Goal: Task Accomplishment & Management: Use online tool/utility

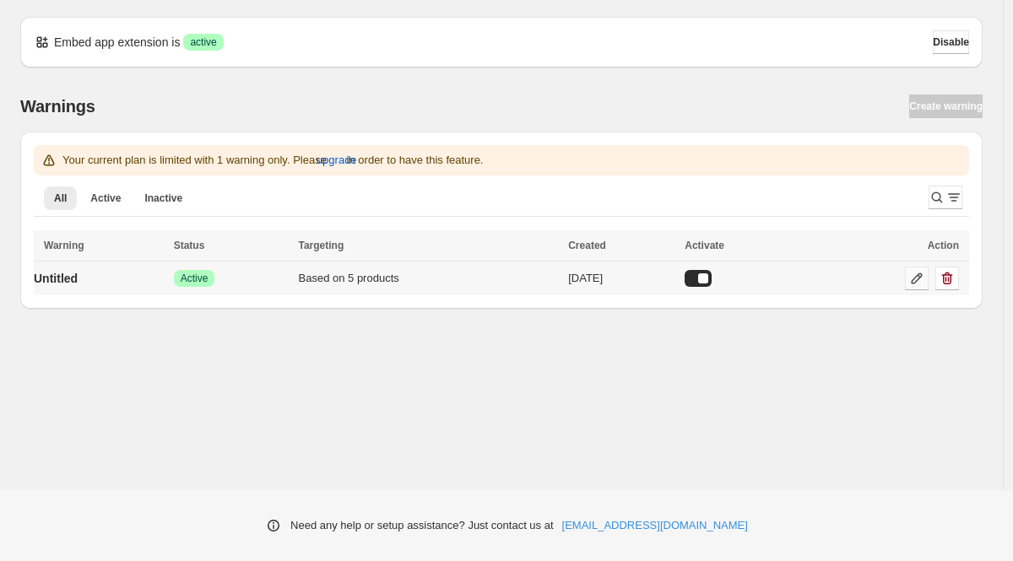
click at [914, 288] on link at bounding box center [917, 279] width 24 height 24
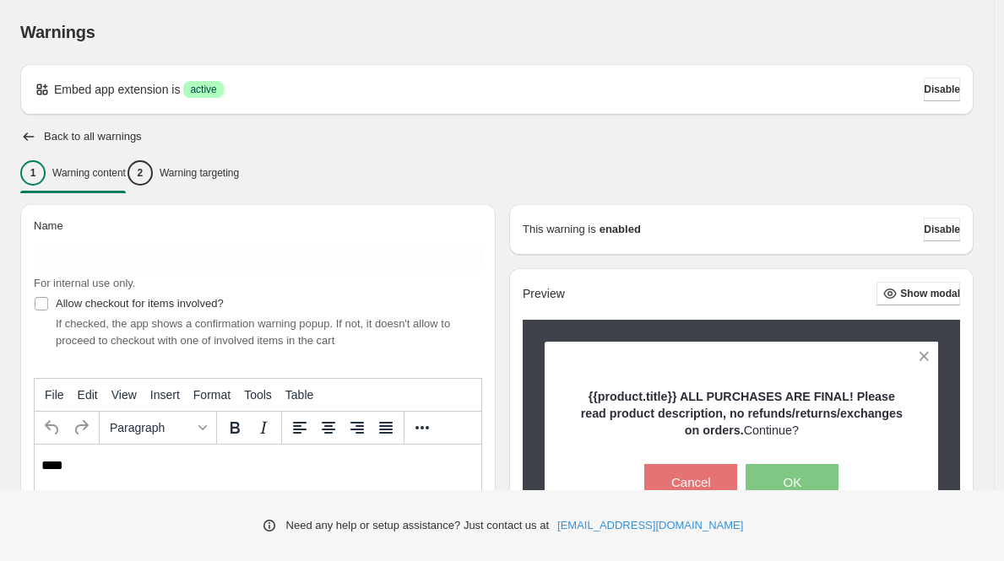
type input "**********"
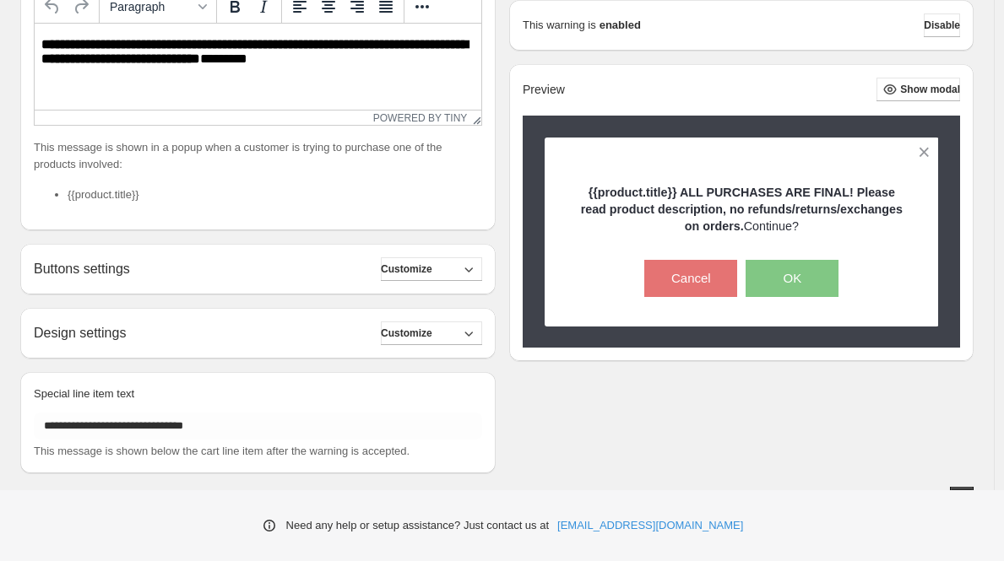
scroll to position [422, 0]
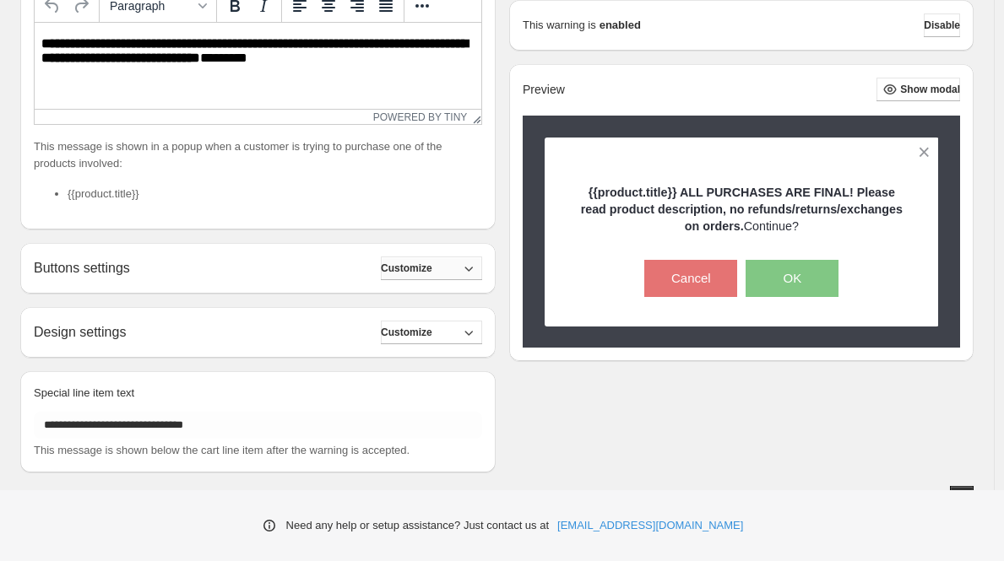
click at [476, 264] on icon "button" at bounding box center [468, 268] width 17 height 17
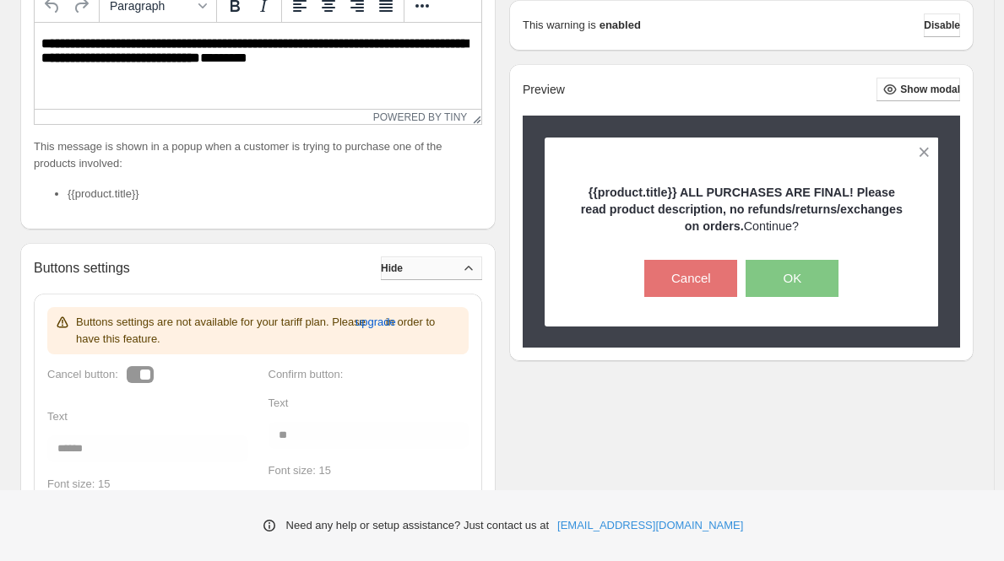
click at [477, 264] on icon "button" at bounding box center [468, 268] width 17 height 17
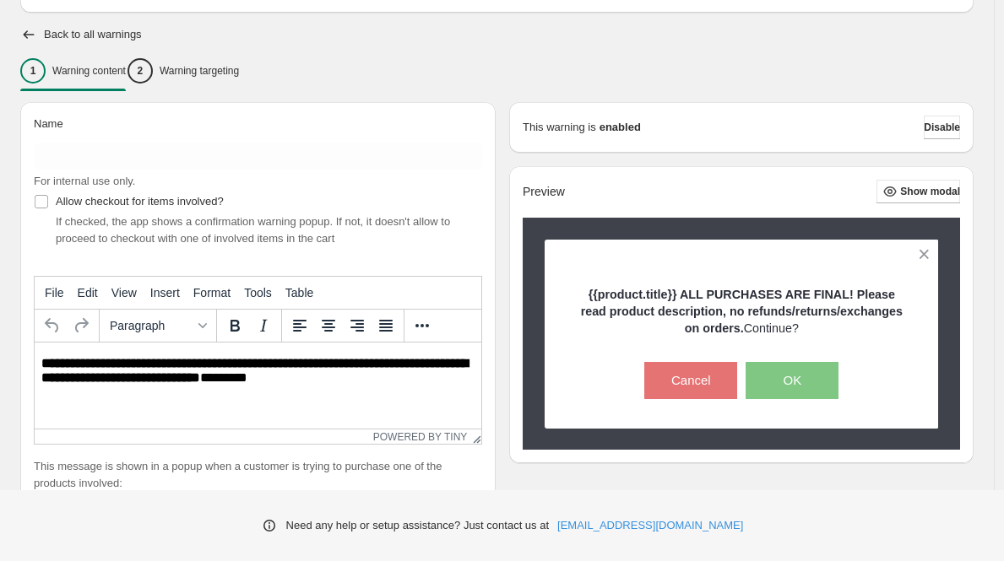
scroll to position [111, 0]
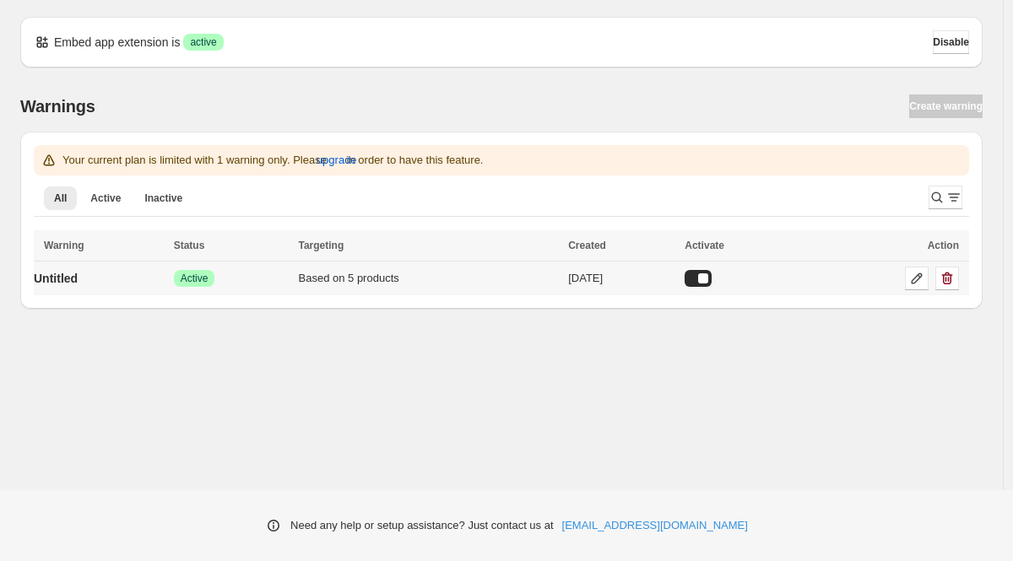
click at [463, 269] on td "Based on 5 products" at bounding box center [429, 279] width 270 height 35
click at [122, 278] on td "Untitled" at bounding box center [101, 279] width 135 height 35
click at [914, 278] on icon at bounding box center [917, 278] width 17 height 17
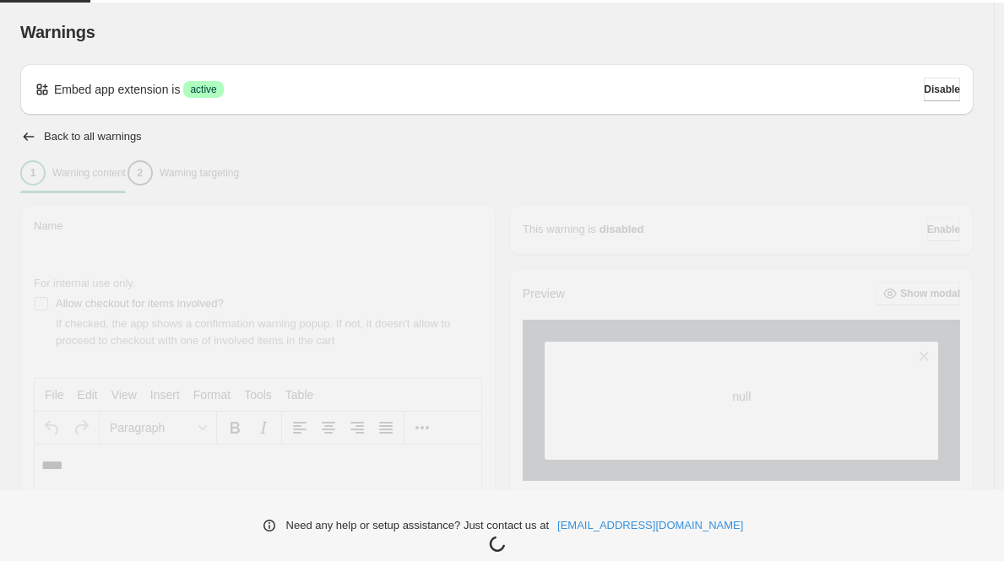
type input "**********"
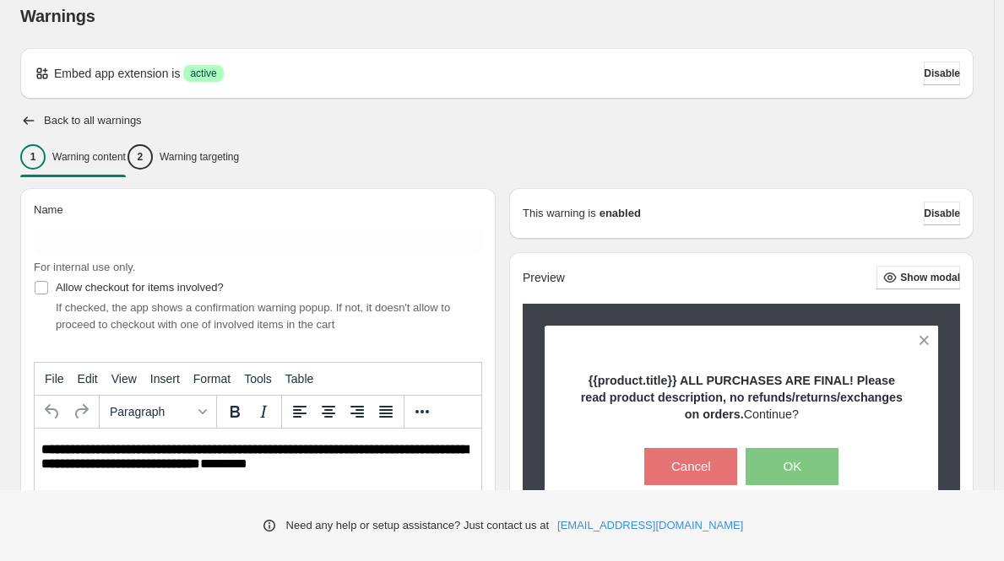
scroll to position [110, 0]
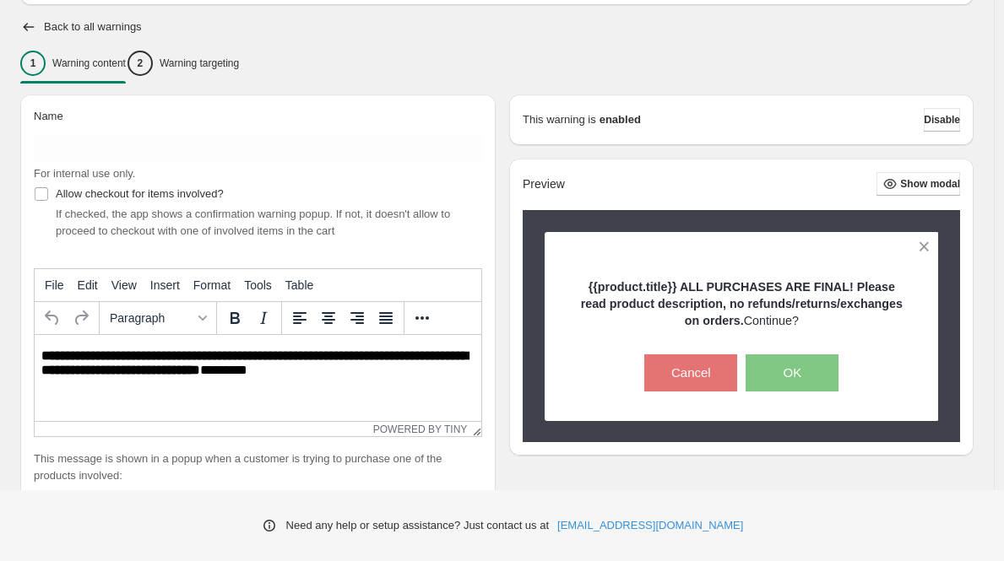
click at [892, 188] on icon "button" at bounding box center [890, 184] width 17 height 17
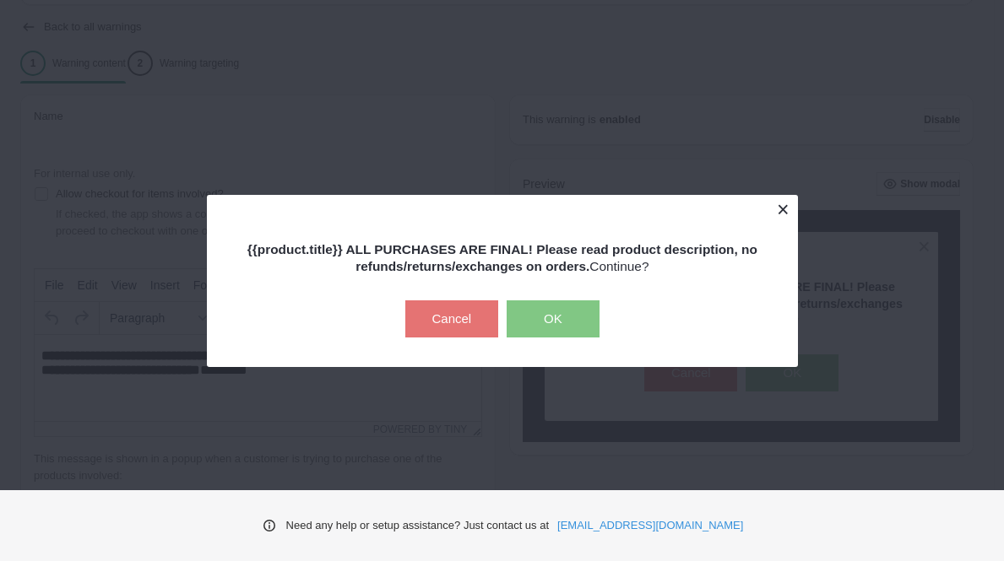
click at [782, 212] on button at bounding box center [783, 210] width 30 height 30
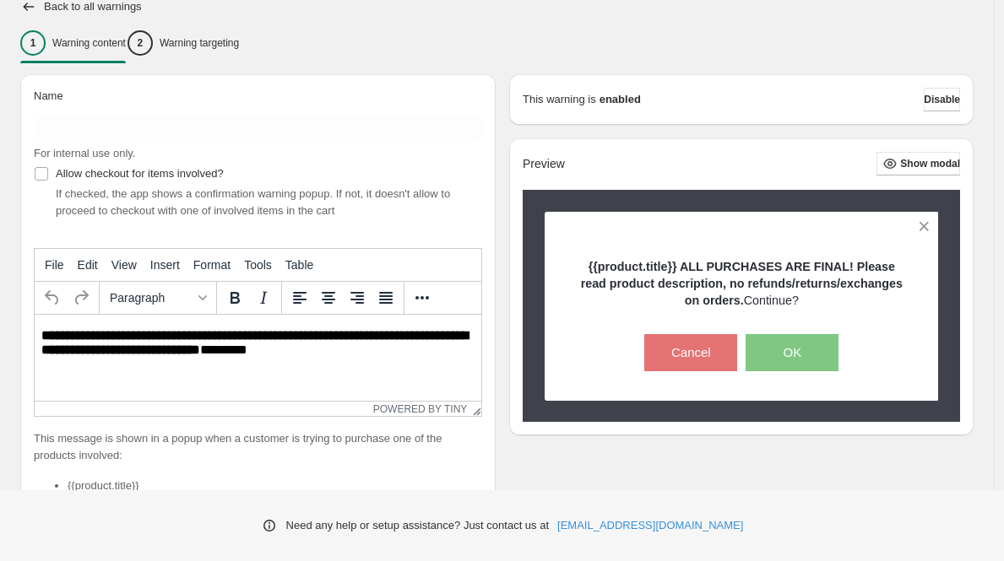
scroll to position [124, 0]
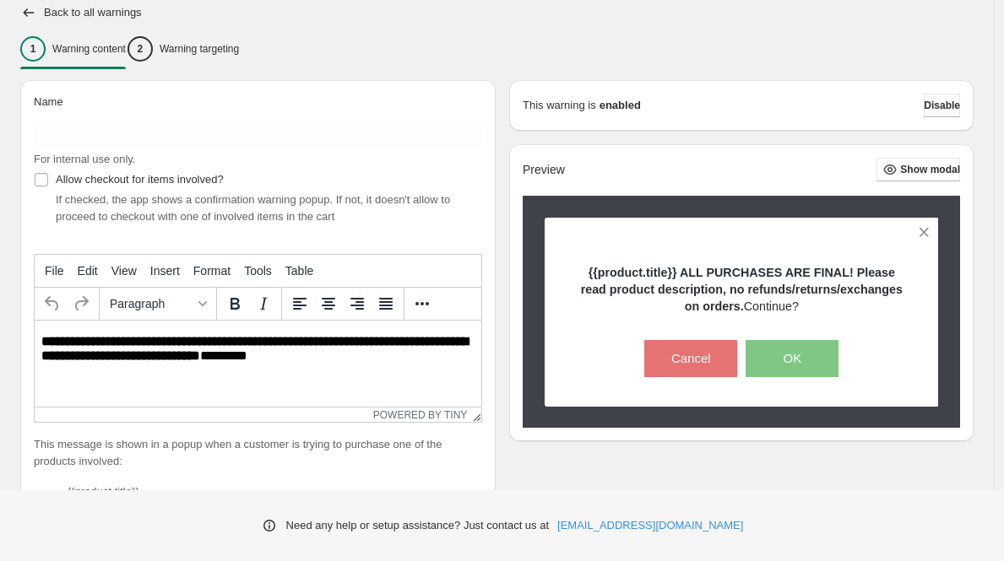
click at [953, 104] on span "Disable" at bounding box center [942, 106] width 36 height 14
click at [263, 351] on strong "**********" at bounding box center [254, 348] width 426 height 27
click at [433, 303] on button "More..." at bounding box center [422, 304] width 29 height 29
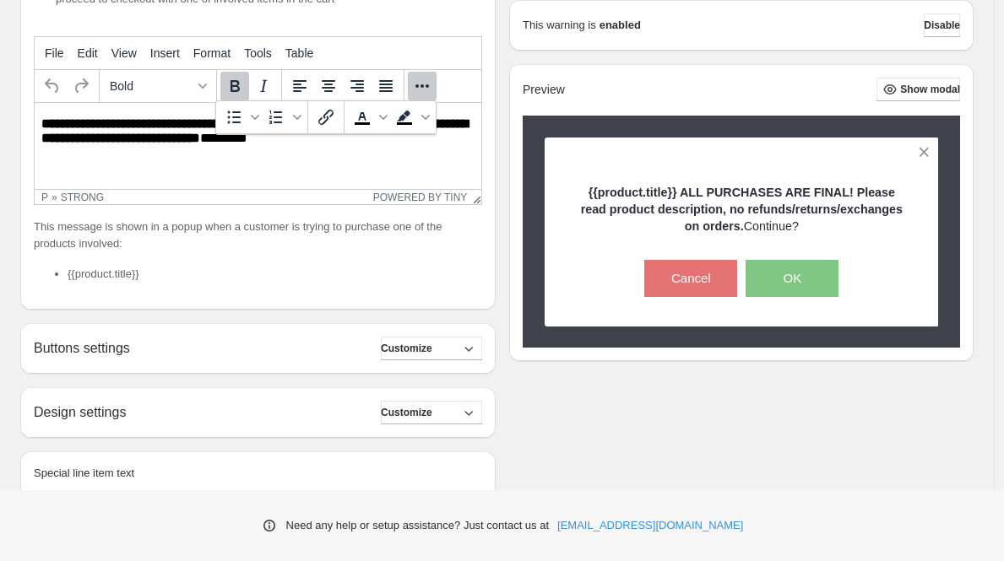
scroll to position [0, 0]
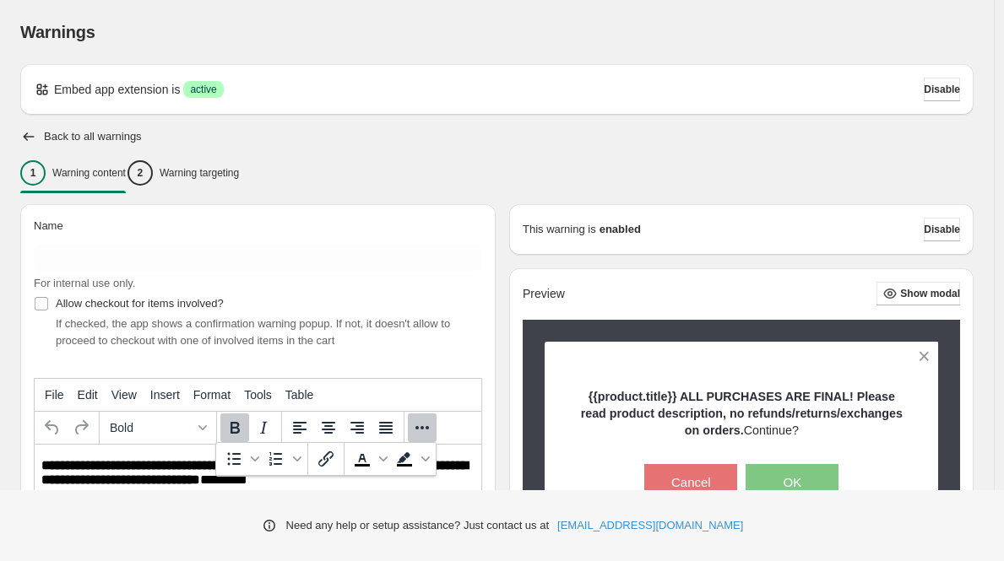
click at [223, 196] on div "Name For internal use only. Allow checkout for items involved? If checked, the …" at bounding box center [251, 543] width 489 height 704
click at [236, 179] on p "Warning targeting" at bounding box center [199, 173] width 79 height 14
